Goal: Task Accomplishment & Management: Use online tool/utility

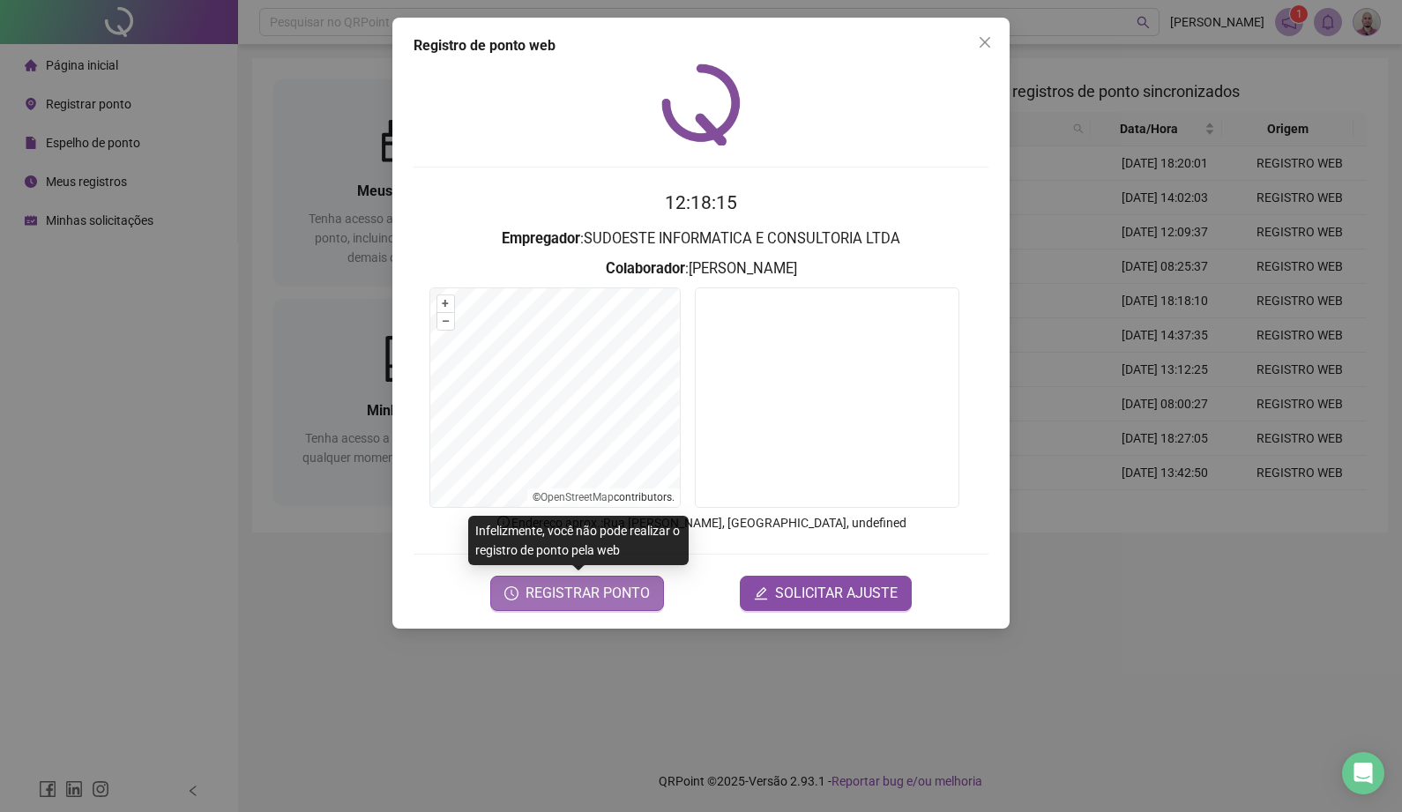
click at [656, 590] on button "REGISTRAR PONTO" at bounding box center [577, 593] width 174 height 35
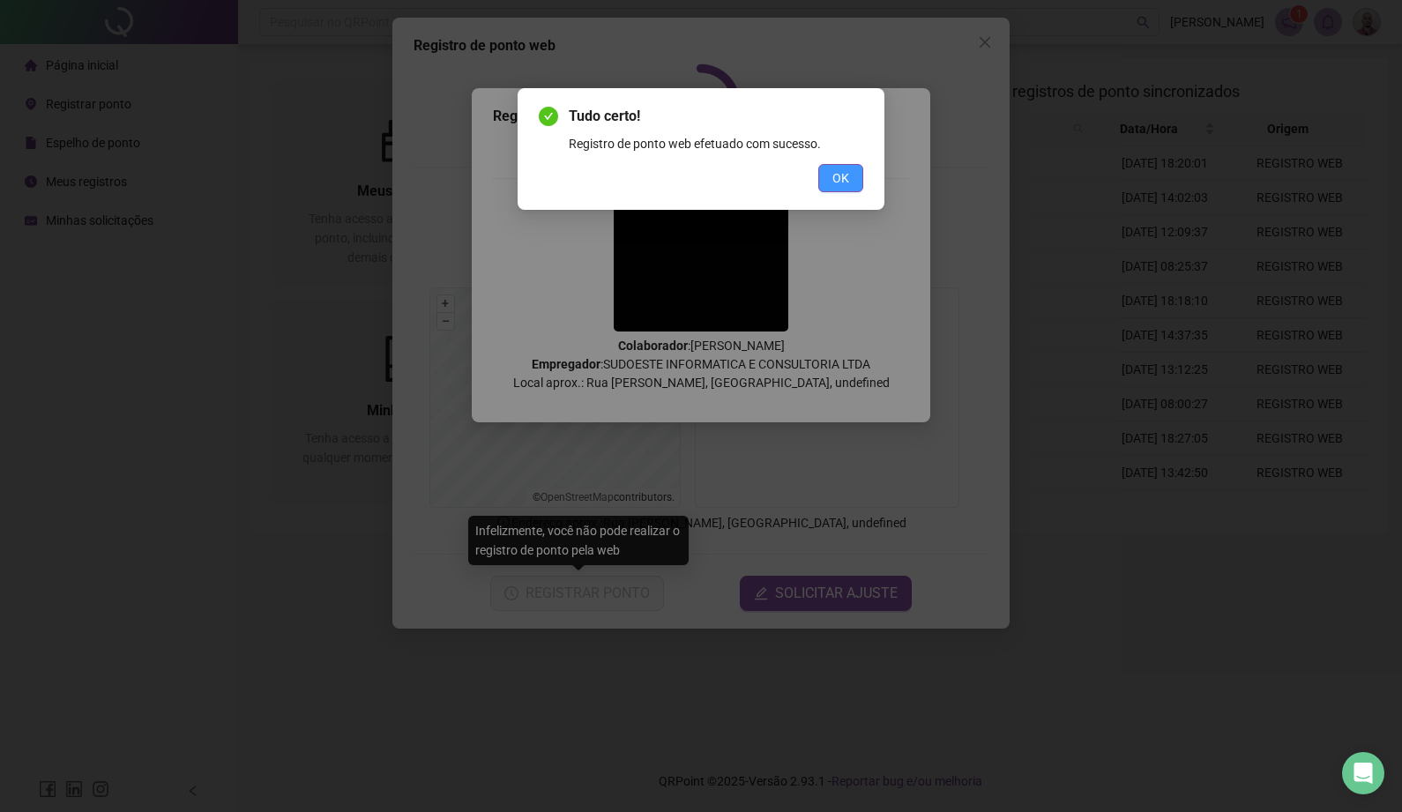
click at [862, 175] on button "OK" at bounding box center [840, 178] width 45 height 28
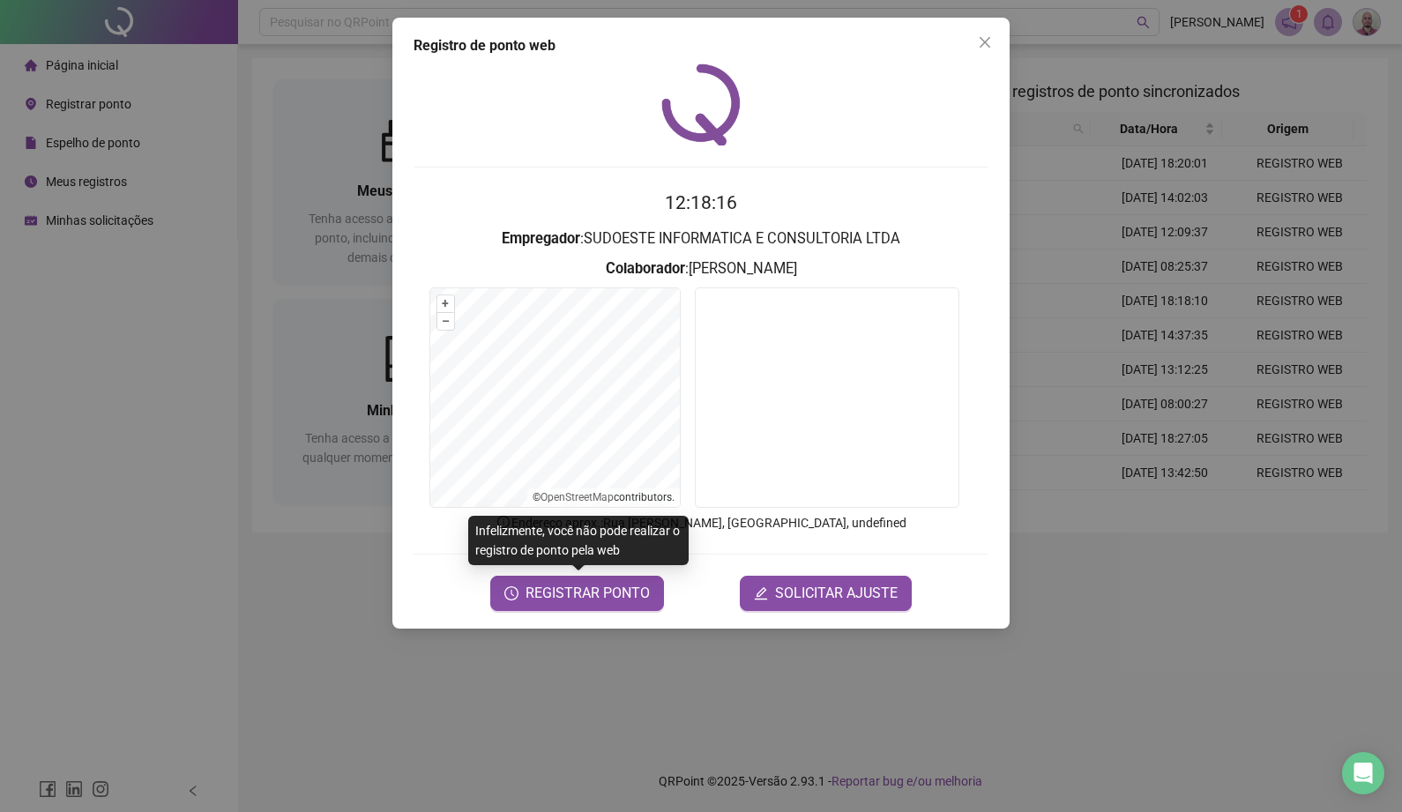
click at [144, 366] on div "Registro de ponto web 12:18:16 Empregador : SUDOESTE INFORMATICA E CONSULTORIA …" at bounding box center [701, 406] width 1402 height 812
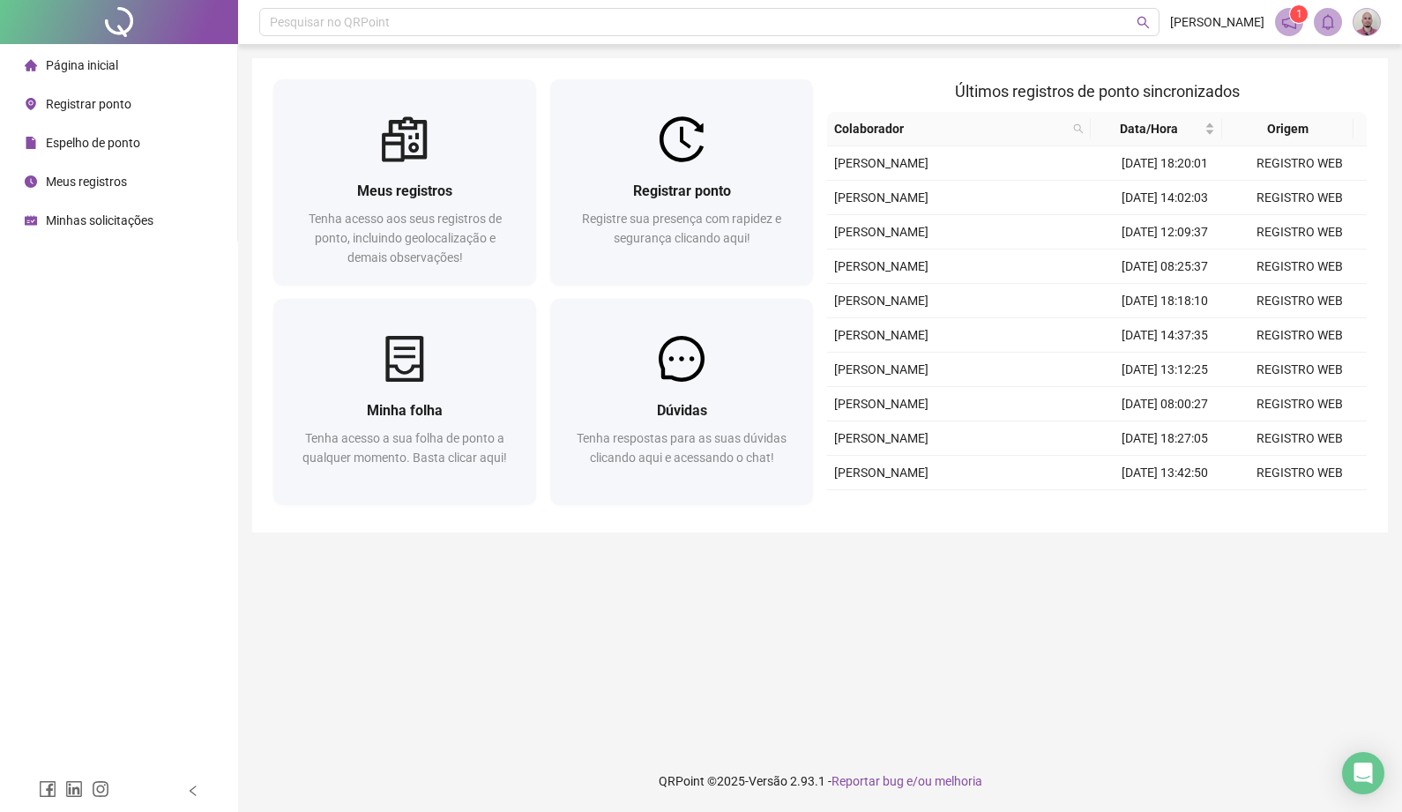
click at [115, 232] on div "Minhas solicitações" at bounding box center [89, 220] width 129 height 35
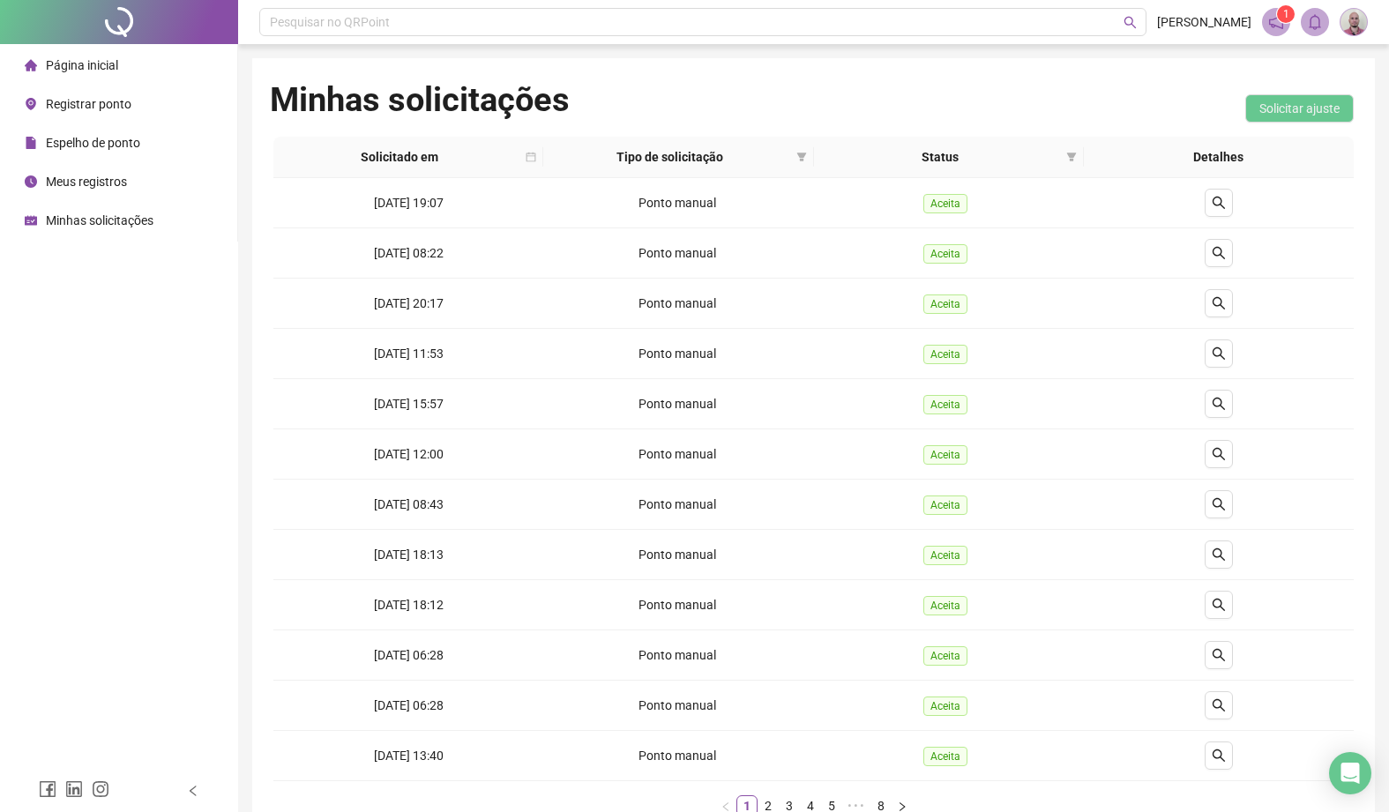
click at [108, 70] on span "Página inicial" at bounding box center [82, 65] width 72 height 14
